Goal: Communication & Community: Answer question/provide support

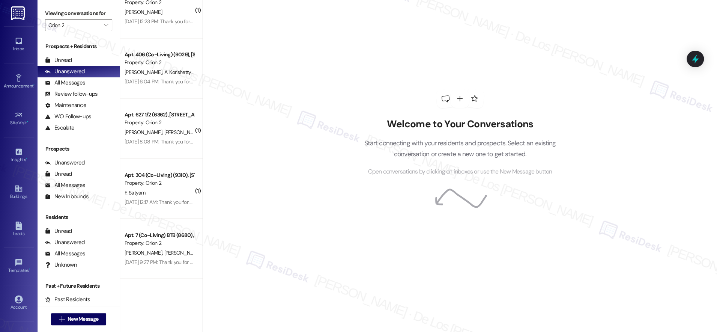
scroll to position [922, 0]
click at [89, 29] on input "Orion 2" at bounding box center [74, 25] width 52 height 12
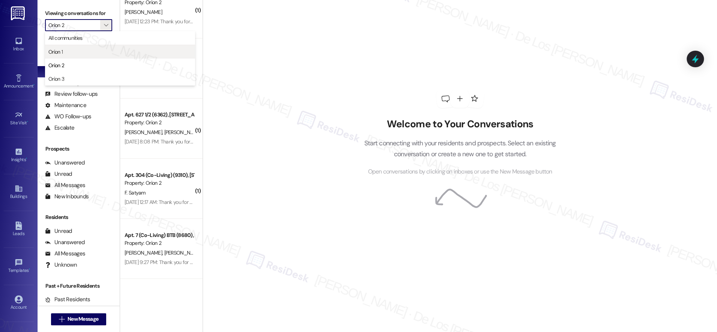
click at [81, 48] on span "Orion 1" at bounding box center [119, 52] width 143 height 8
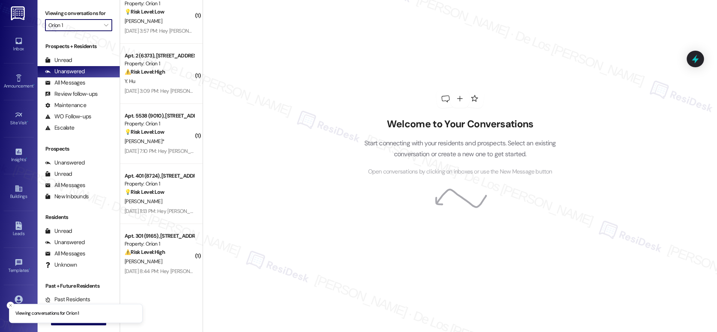
scroll to position [2723, 0]
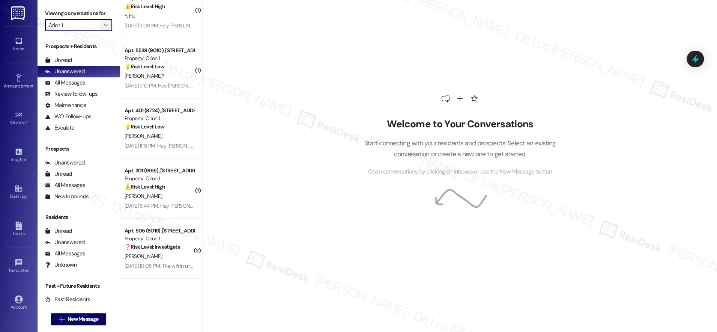
click at [102, 21] on span "" at bounding box center [105, 25] width 7 height 12
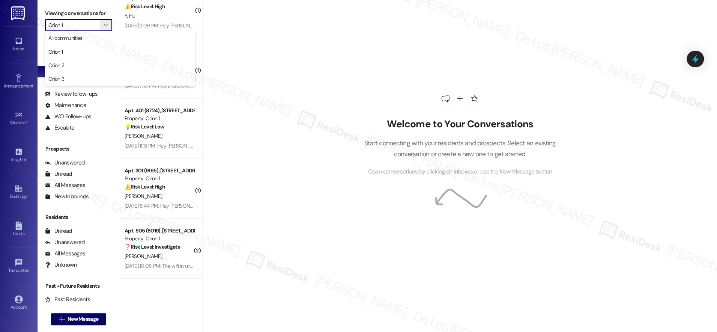
drag, startPoint x: 77, startPoint y: 69, endPoint x: 81, endPoint y: 47, distance: 22.1
click at [77, 69] on button "Orion 2" at bounding box center [120, 66] width 150 height 14
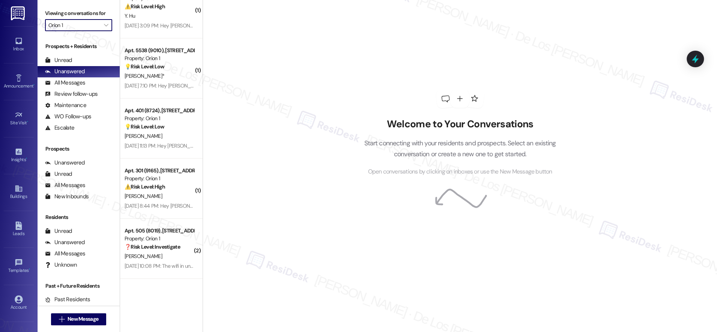
type input "Orion 2"
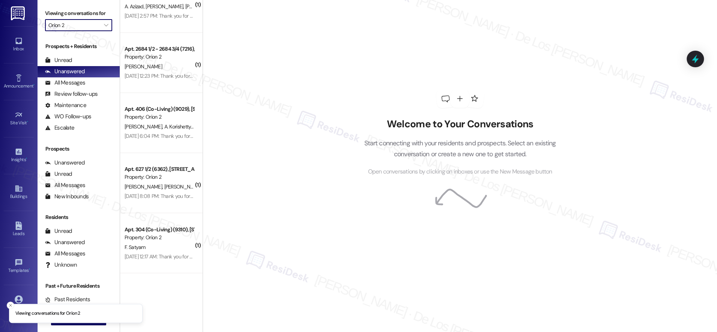
scroll to position [922, 0]
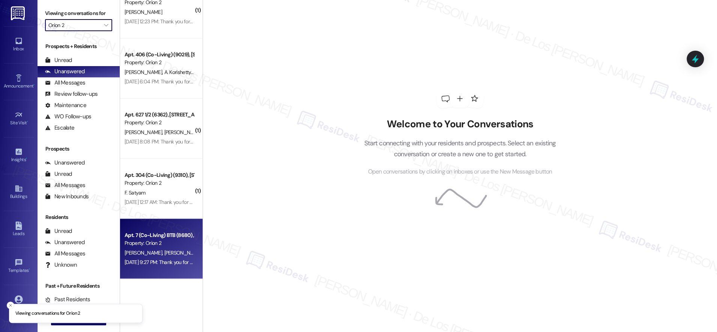
click at [162, 266] on div "[DATE] 9:27 PM: Thank you for your message. Our offices are currently closed, b…" at bounding box center [159, 261] width 71 height 9
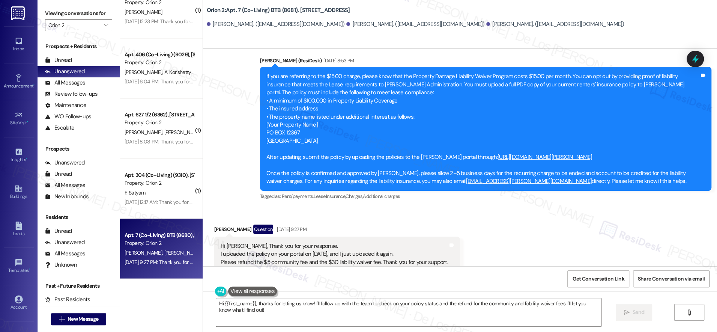
scroll to position [654, 0]
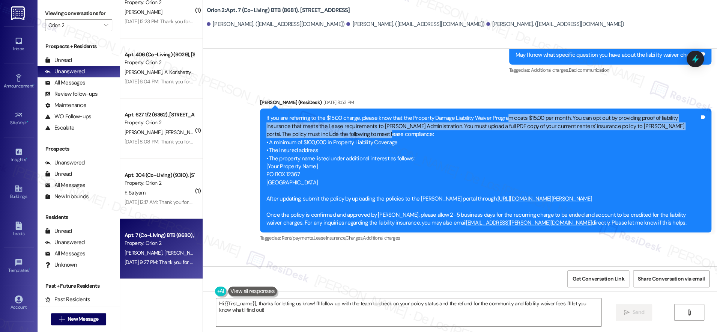
drag, startPoint x: 499, startPoint y: 120, endPoint x: 541, endPoint y: 132, distance: 43.5
click at [541, 132] on div "If you are referring to the $15.00 charge, please know that the Property Damage…" at bounding box center [482, 170] width 433 height 113
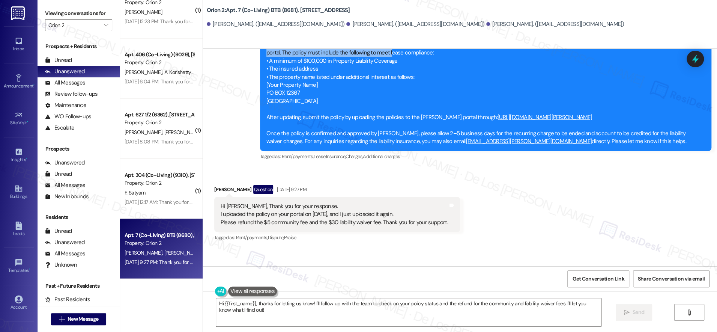
scroll to position [782, 0]
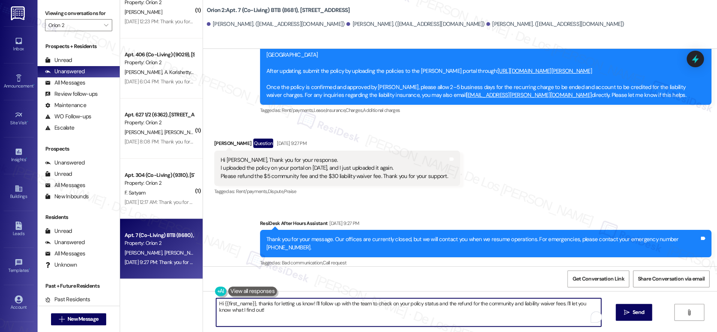
drag, startPoint x: 310, startPoint y: 304, endPoint x: 342, endPoint y: 314, distance: 34.1
click at [342, 314] on textarea "Hi {{first_name}}, thanks for letting us know! I'll follow up with the team to …" at bounding box center [408, 312] width 385 height 28
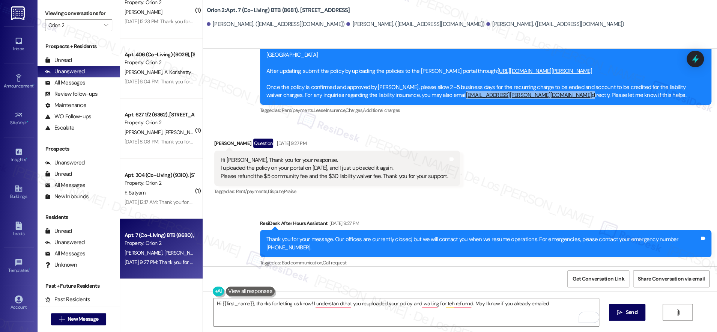
drag, startPoint x: 457, startPoint y: 95, endPoint x: 487, endPoint y: 151, distance: 63.8
click at [410, 96] on div "If you are referring to the $15.00 charge, please know that the Property Damage…" at bounding box center [482, 42] width 433 height 113
copy div "[EMAIL_ADDRESS][PERSON_NAME][DOMAIN_NAME]"
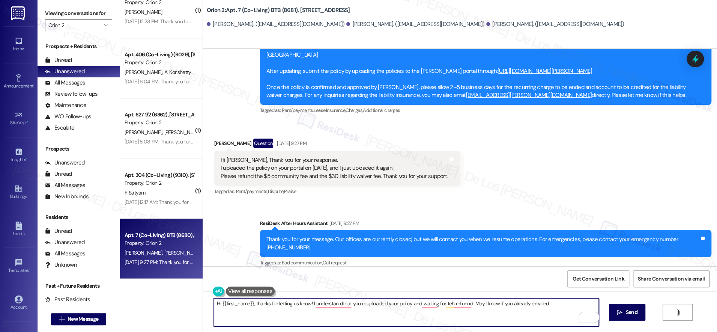
click at [549, 303] on textarea "Hi {{first_name}}, thanks for letting us know! I understan dthat you reuploaded…" at bounding box center [406, 312] width 385 height 28
paste textarea "[EMAIL_ADDRESS][PERSON_NAME][DOMAIN_NAME]"
paste textarea "d you reuploaded your policy and are waiting for the refund. Have you had a cha…"
click at [439, 311] on textarea "Hi {{first_name}}, thanks for letting us know! I understand you reuploaded your…" at bounding box center [406, 312] width 385 height 28
type textarea "Hi {{first_name}}, thanks for letting us know! I understand you reuploaded your…"
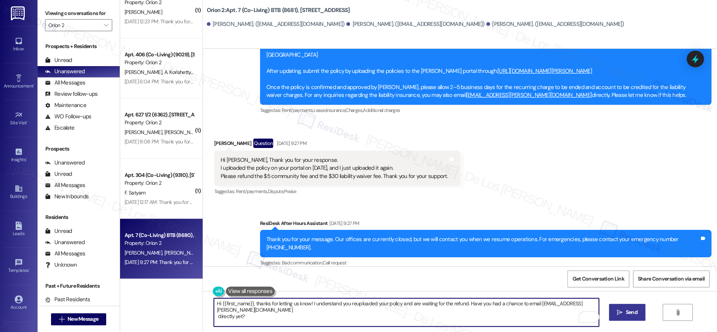
click at [626, 312] on span "Send" at bounding box center [632, 312] width 12 height 8
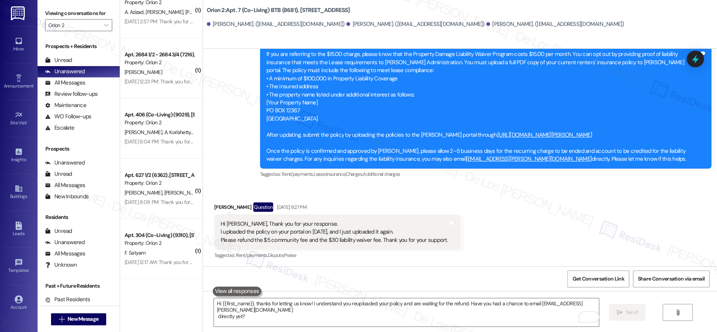
scroll to position [842, 0]
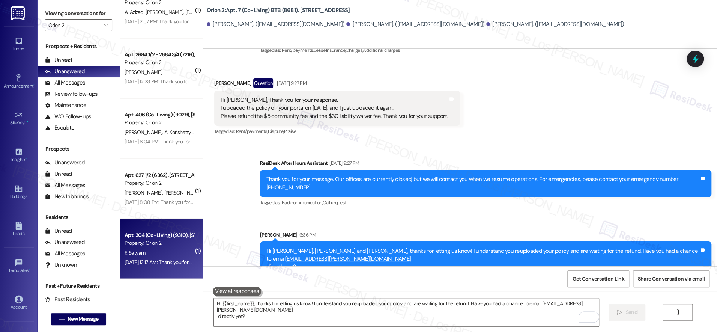
click at [153, 249] on div "F. Satyam" at bounding box center [159, 252] width 71 height 9
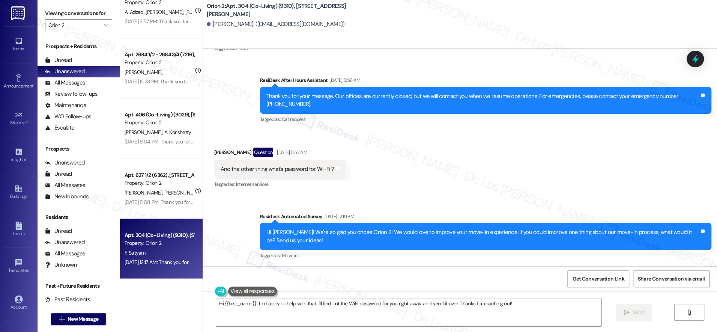
scroll to position [1202, 0]
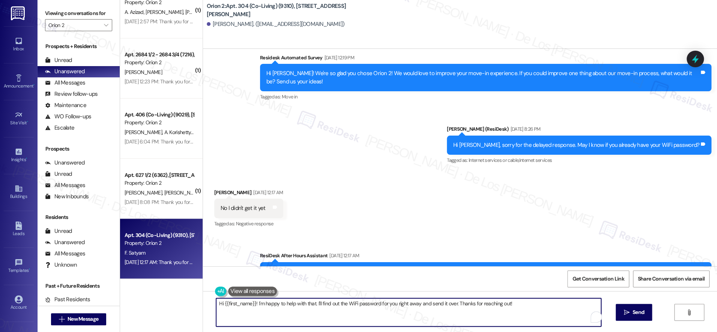
drag, startPoint x: 392, startPoint y: 303, endPoint x: 563, endPoint y: 313, distance: 171.8
click at [563, 313] on textarea "Hi {{first_name}}! I'm happy to help with that. I'll find out the WiFi password…" at bounding box center [408, 312] width 385 height 28
click at [588, 303] on textarea "Hi {{first_name}}! I'm happy to help with that. I'll find out the WiFi password…" at bounding box center [406, 312] width 385 height 28
type textarea "Hi {{first_name}}! I'm happy to help with that. I'll find out the WiFi password…"
click at [622, 313] on span " Send" at bounding box center [627, 312] width 24 height 8
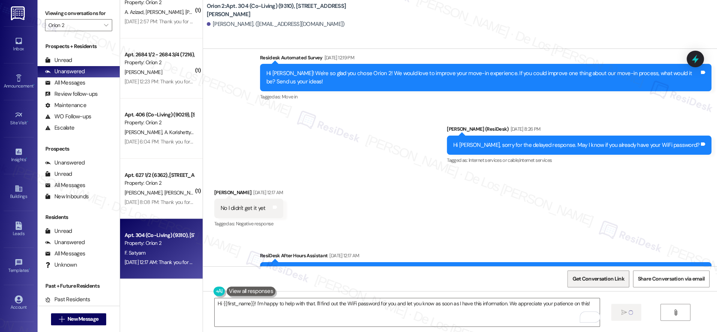
click at [613, 283] on span "Get Conversation Link" at bounding box center [598, 279] width 55 height 16
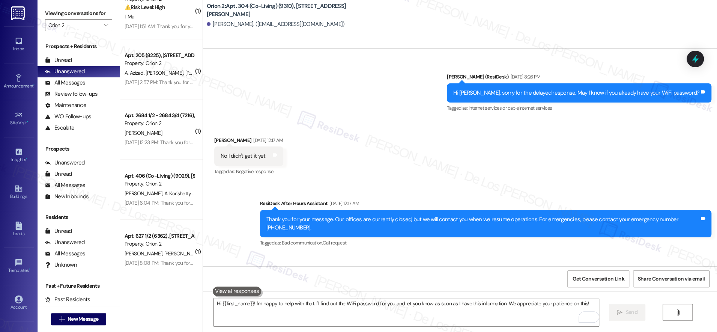
scroll to position [922, 0]
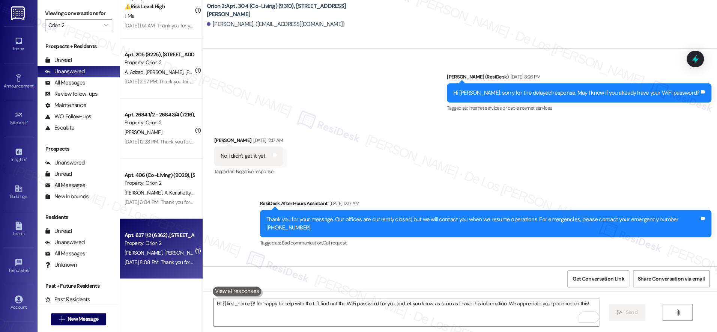
click at [163, 248] on div "[PERSON_NAME] [PERSON_NAME] [PERSON_NAME]" at bounding box center [159, 252] width 71 height 9
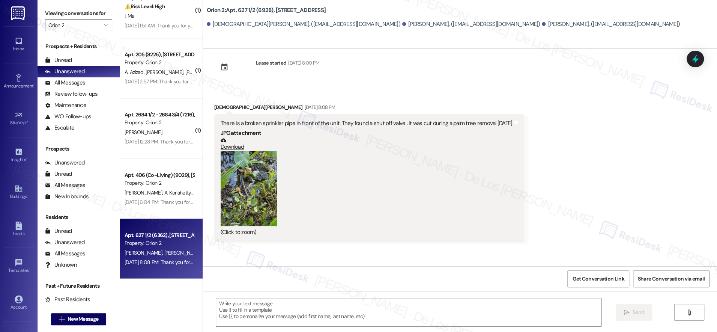
scroll to position [0, 0]
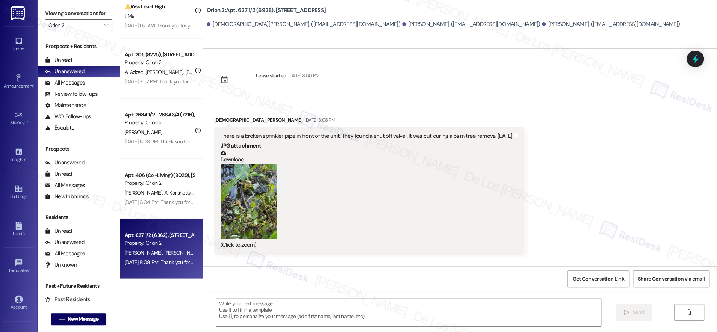
click at [246, 216] on button "Zoom image" at bounding box center [249, 201] width 56 height 75
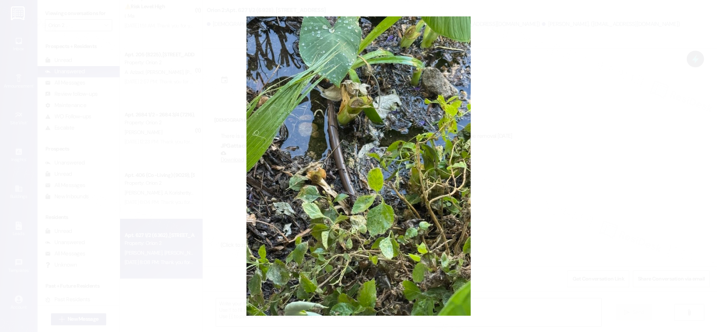
click at [549, 209] on button "Unzoom image" at bounding box center [358, 166] width 717 height 332
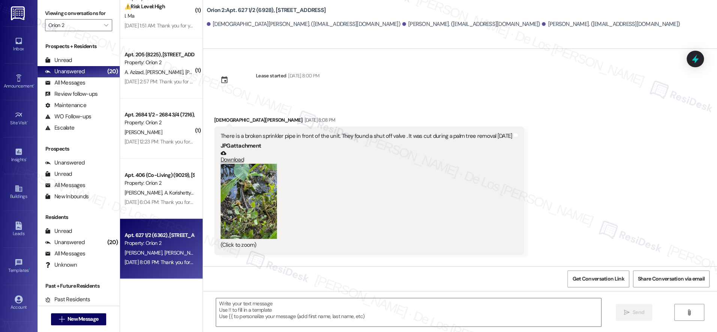
scroll to position [58, 0]
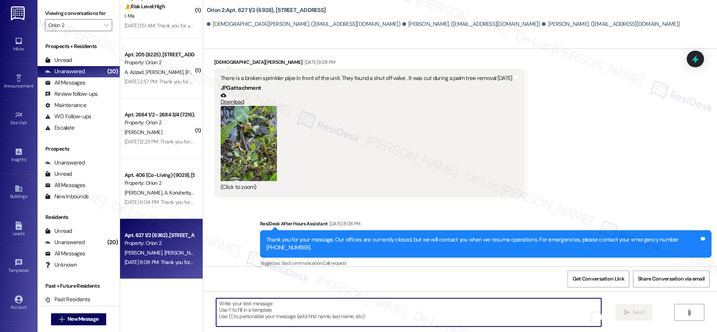
click at [319, 316] on textarea "To enrich screen reader interactions, please activate Accessibility in Grammarl…" at bounding box center [408, 312] width 385 height 28
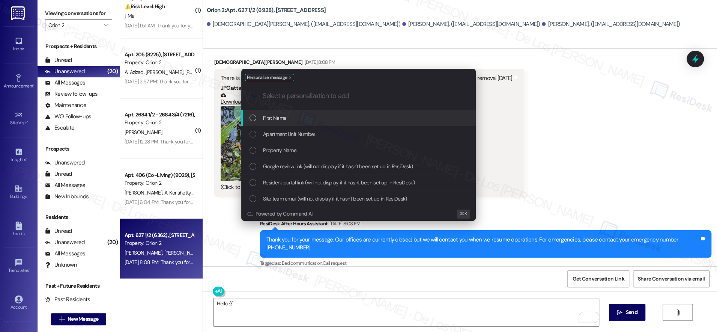
click at [287, 108] on div ".cls-1{fill:#0a055f;}.cls-2{fill:#0cc4c4;} resideskLogoBlueOrange" at bounding box center [358, 96] width 234 height 27
drag, startPoint x: 286, startPoint y: 115, endPoint x: 308, endPoint y: 121, distance: 22.9
click at [286, 115] on span "First Name" at bounding box center [274, 118] width 23 height 8
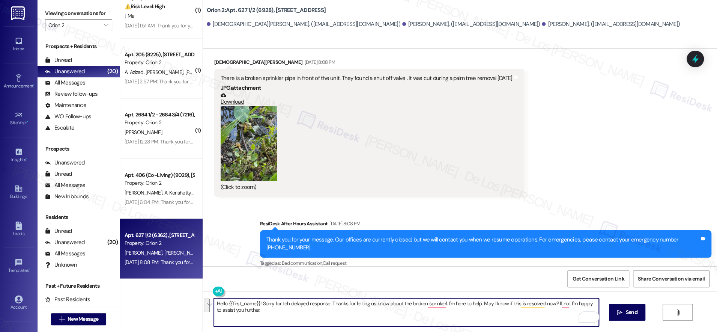
paste textarea "he delay in getting back to you, and thank you for letting us know about the br…"
click at [528, 303] on textarea "Hello {{first_name}}! Sorry for the delay in getting back to you, and thank you…" at bounding box center [406, 312] width 385 height 28
click at [391, 311] on textarea "Hello {{first_name}}! Sorry for the delay in getting back to you, and thank you…" at bounding box center [406, 312] width 385 height 28
drag, startPoint x: 275, startPoint y: 311, endPoint x: 385, endPoint y: 310, distance: 109.6
click at [385, 310] on textarea "Hello {{first_name}}! Sorry for the delay in getting back to you, and thank you…" at bounding box center [406, 312] width 385 height 28
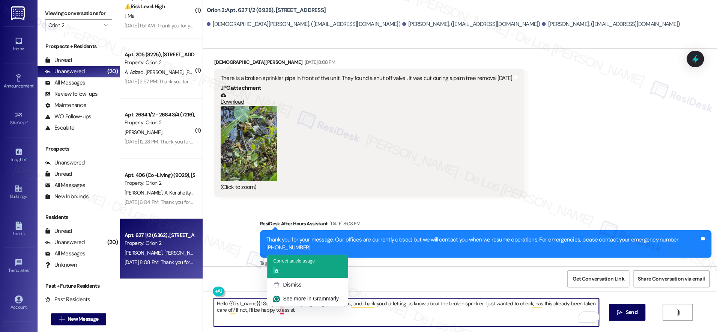
click at [298, 257] on div "Correct article usage" at bounding box center [294, 260] width 42 height 7
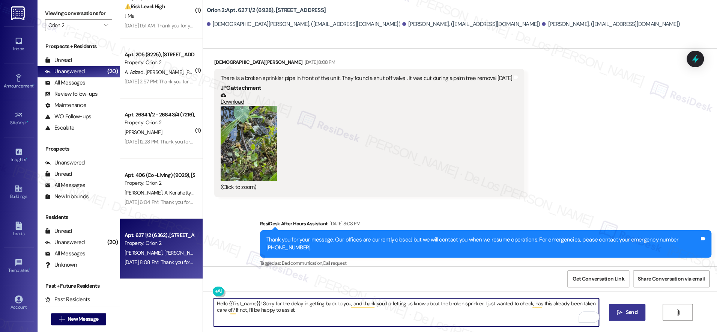
type textarea "Hello {{first_name}}! Sorry for the delay in getting back to you, and thank you…"
click at [627, 310] on span "Send" at bounding box center [632, 312] width 12 height 8
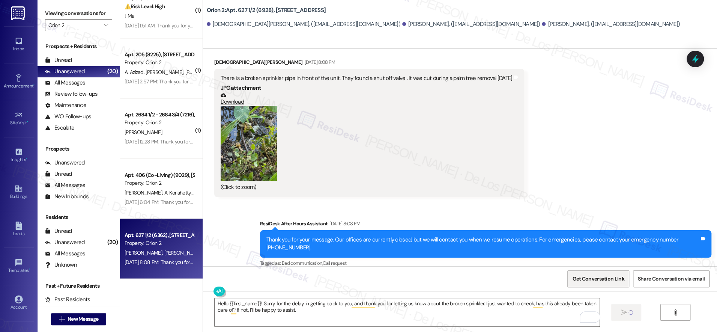
click at [612, 282] on span "Get Conversation Link" at bounding box center [598, 279] width 52 height 8
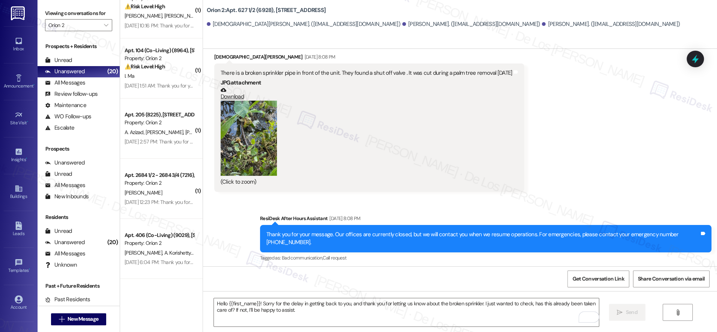
scroll to position [118, 0]
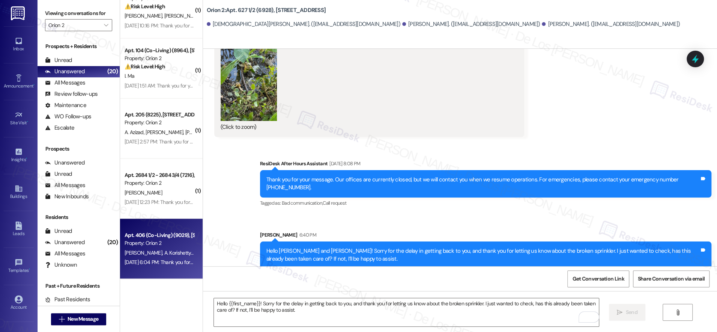
click at [167, 254] on span "A. Korishetty" at bounding box center [179, 252] width 30 height 7
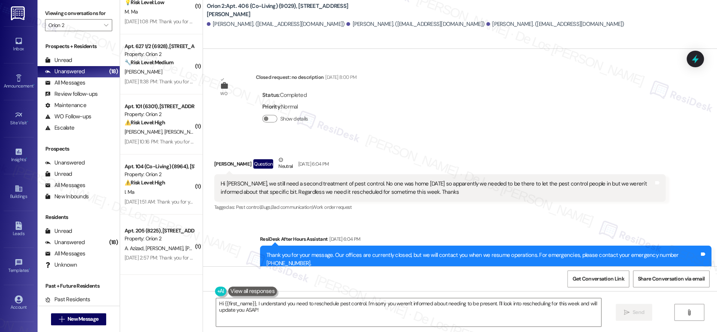
scroll to position [862, 0]
